Goal: Entertainment & Leisure: Consume media (video, audio)

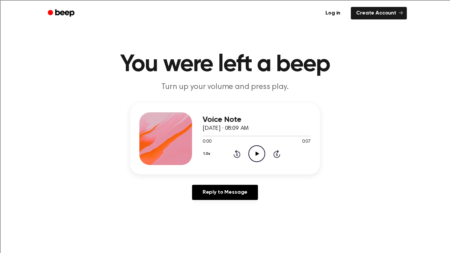
click at [258, 159] on icon "Play Audio" at bounding box center [257, 153] width 17 height 17
click at [252, 153] on icon "Play Audio" at bounding box center [257, 153] width 17 height 17
click at [263, 147] on icon "Play Audio" at bounding box center [257, 153] width 17 height 17
click at [259, 152] on icon "Pause Audio" at bounding box center [257, 153] width 17 height 17
click at [235, 152] on icon at bounding box center [237, 154] width 7 height 8
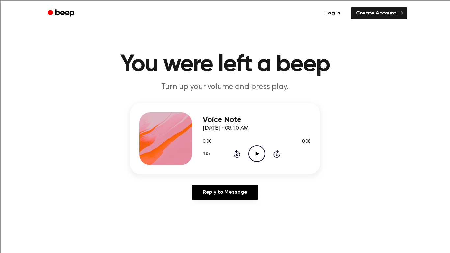
click at [257, 157] on icon "Play Audio" at bounding box center [257, 153] width 17 height 17
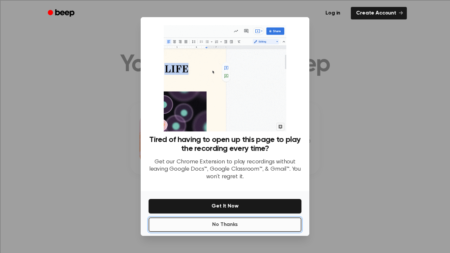
click at [247, 218] on button "No Thanks" at bounding box center [225, 225] width 153 height 15
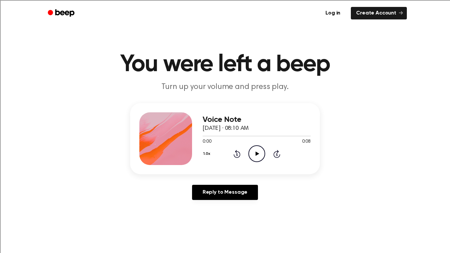
click at [256, 147] on icon "Play Audio" at bounding box center [257, 153] width 17 height 17
click at [250, 161] on icon "Play Audio" at bounding box center [257, 153] width 17 height 17
click at [261, 150] on icon "Pause Audio" at bounding box center [257, 153] width 17 height 17
click at [256, 161] on icon "Play Audio" at bounding box center [257, 153] width 17 height 17
click at [254, 154] on icon "Play Audio" at bounding box center [257, 153] width 17 height 17
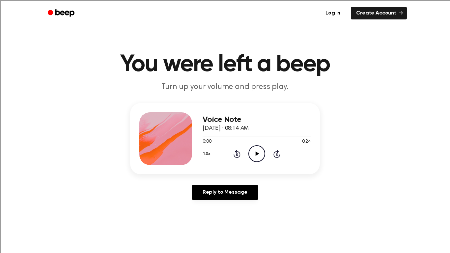
click at [260, 154] on icon "Play Audio" at bounding box center [257, 153] width 17 height 17
